Goal: Transaction & Acquisition: Purchase product/service

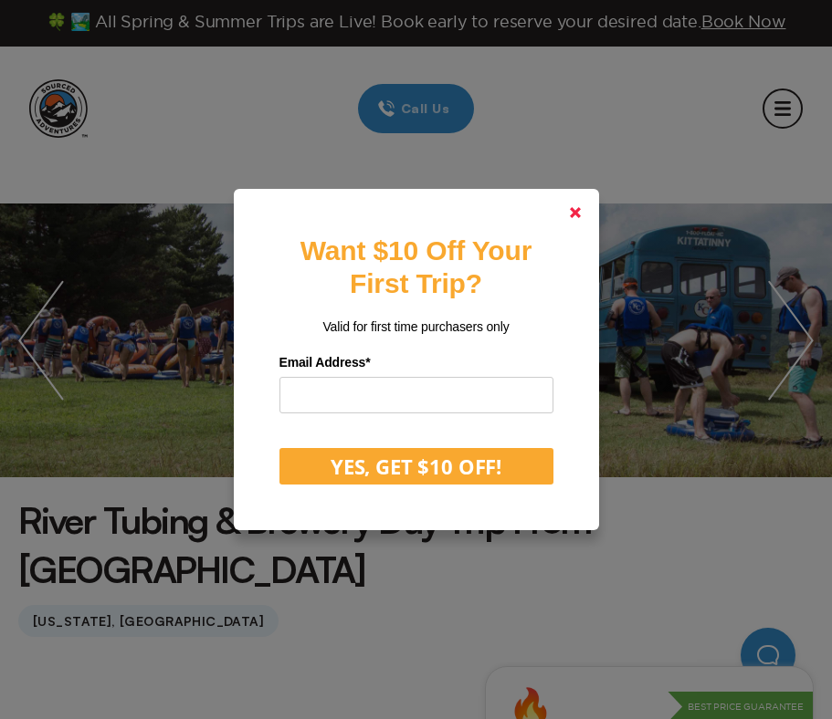
click at [574, 216] on icon at bounding box center [575, 212] width 11 height 11
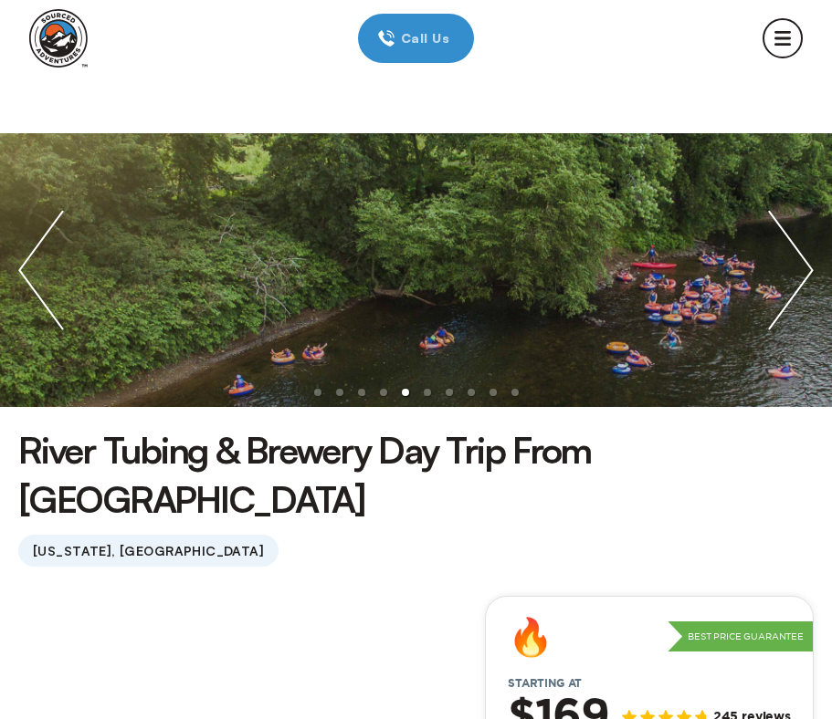
scroll to position [73, 0]
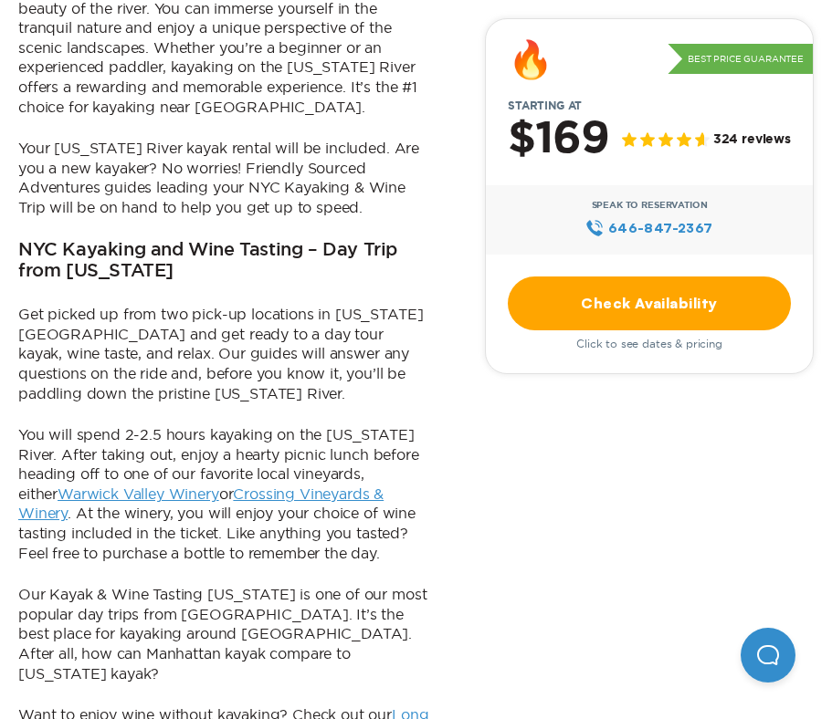
scroll to position [1228, 0]
click at [134, 707] on link "Long Island Wine Tour from NYC" at bounding box center [223, 725] width 410 height 37
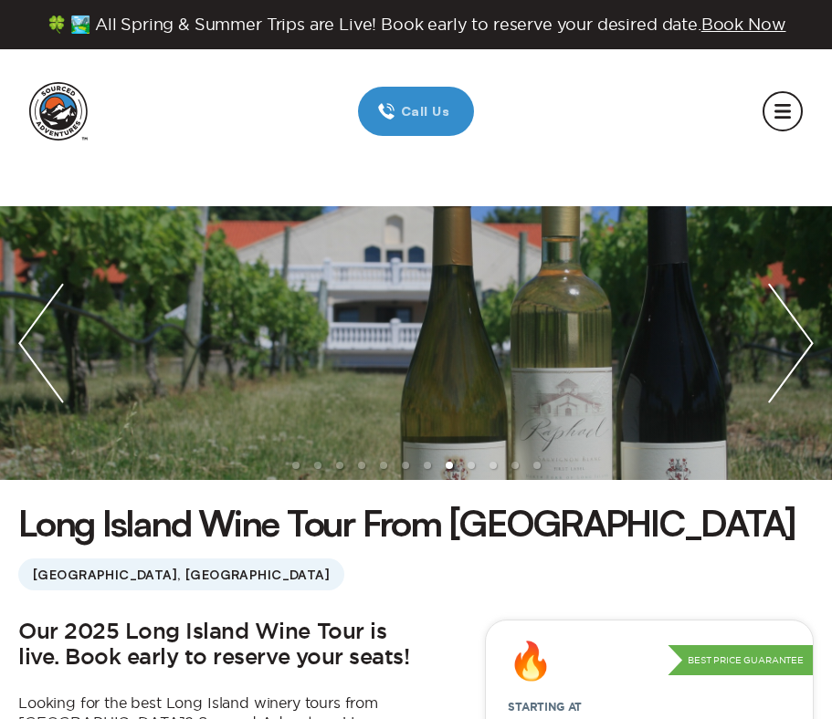
click at [56, 118] on img at bounding box center [58, 111] width 58 height 58
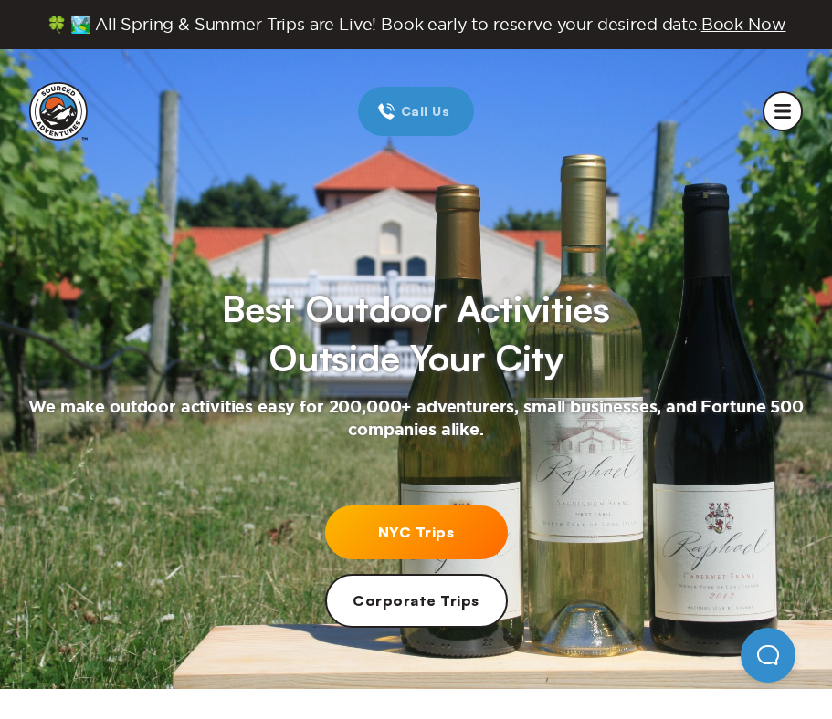
click at [456, 519] on link "NYC Trips" at bounding box center [416, 533] width 183 height 54
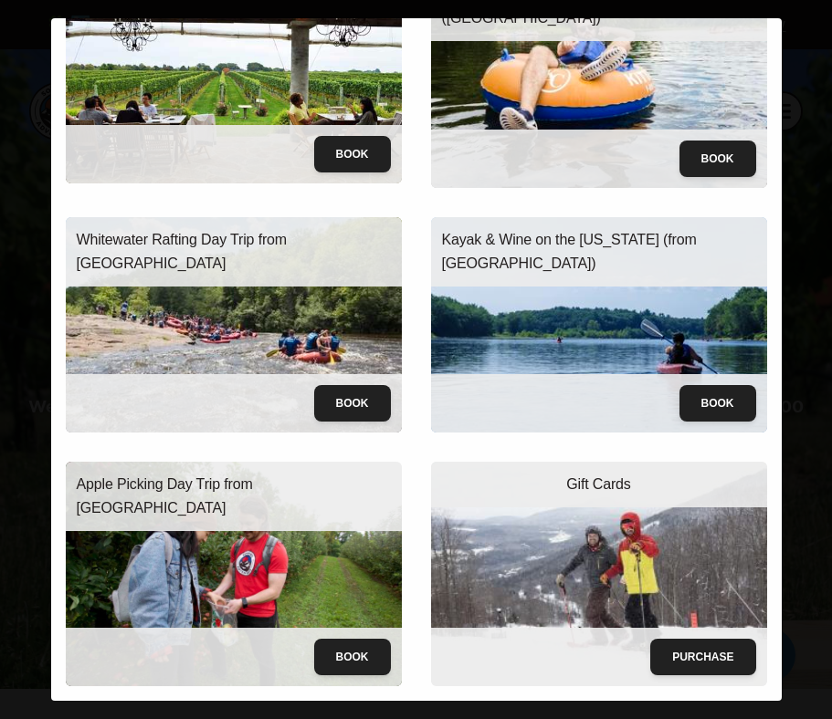
scroll to position [112, 0]
click at [165, 487] on p "Apple Picking Day Trip from NYC" at bounding box center [234, 496] width 314 height 47
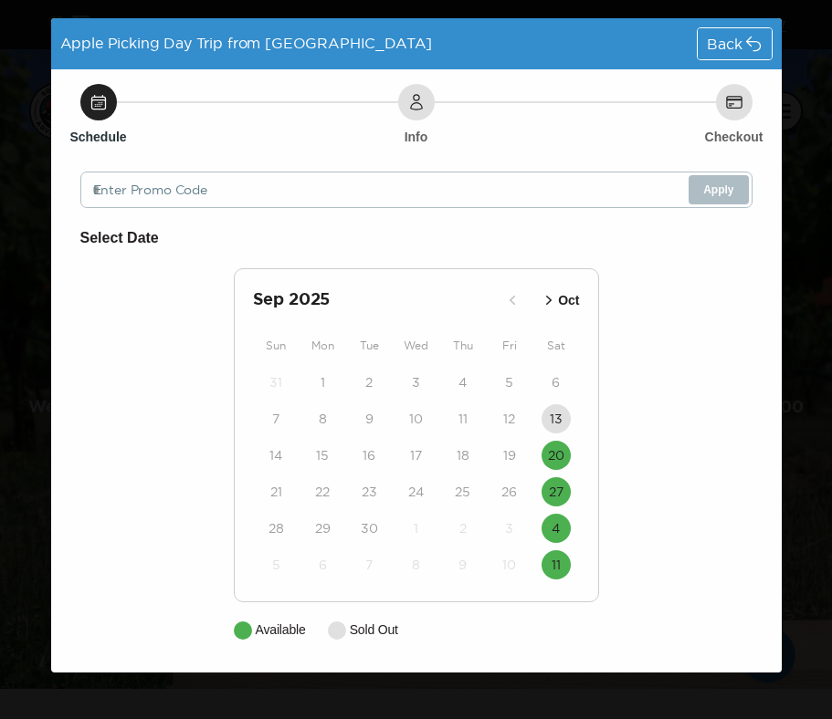
click at [767, 157] on div "Schedule Info Checkout Enter Promo Code Apply Select Date Sep 2025 Oct Sun Mon …" at bounding box center [416, 370] width 730 height 603
click at [809, 156] on div "Apple Picking Day Trip from NYC Back Schedule Info Checkout Enter Promo Code Ap…" at bounding box center [416, 359] width 832 height 719
click at [713, 52] on div "Back" at bounding box center [733, 43] width 73 height 31
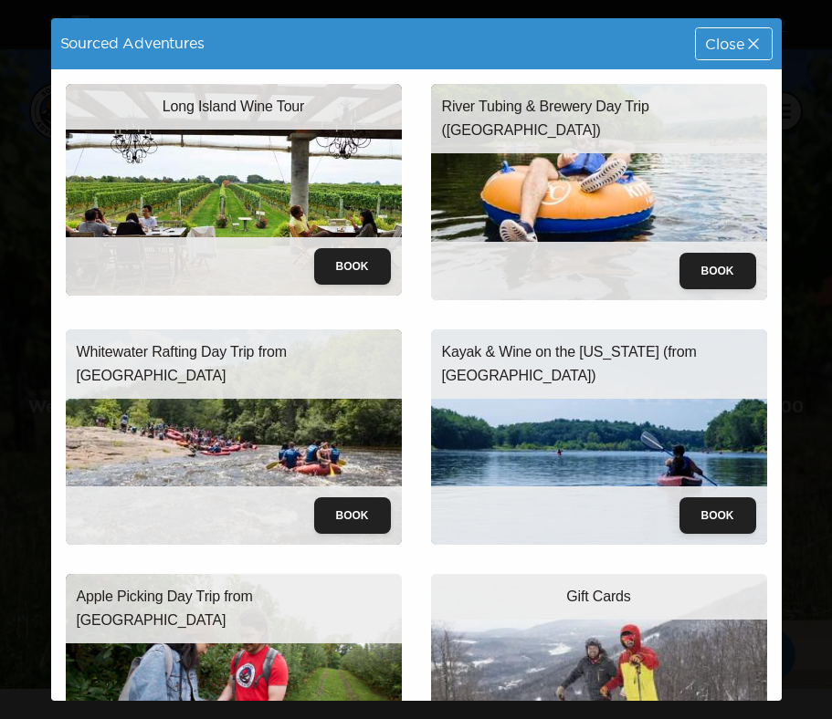
click at [581, 160] on img at bounding box center [599, 192] width 336 height 216
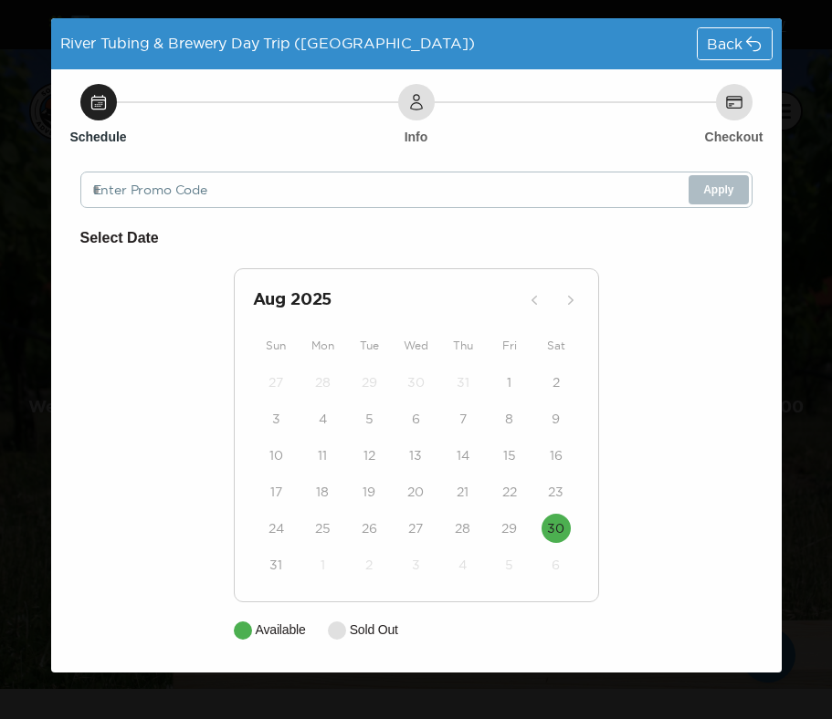
click at [722, 34] on div "Back" at bounding box center [733, 43] width 73 height 31
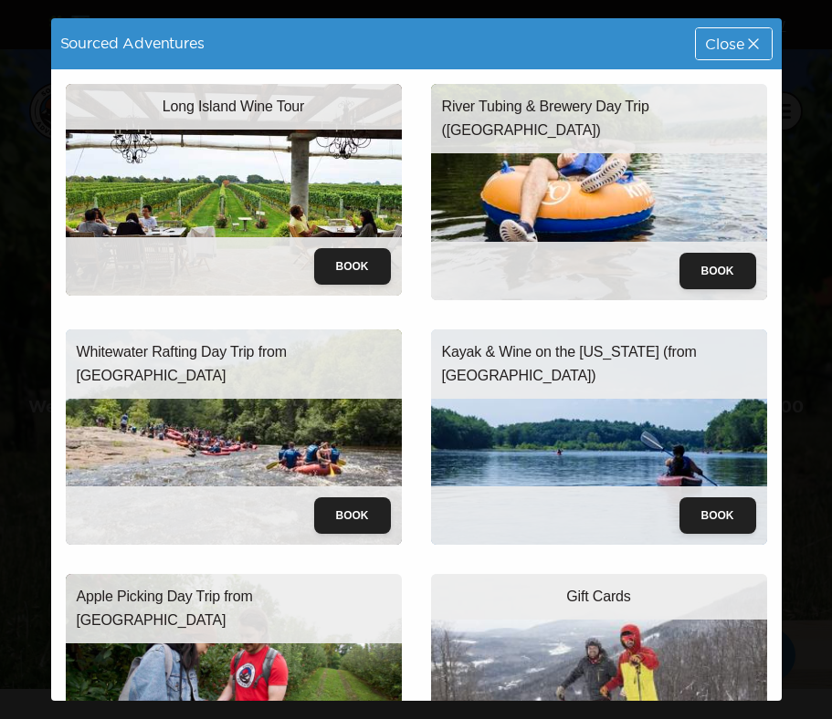
click at [724, 56] on div "Close" at bounding box center [733, 43] width 75 height 31
